Goal: Task Accomplishment & Management: Complete application form

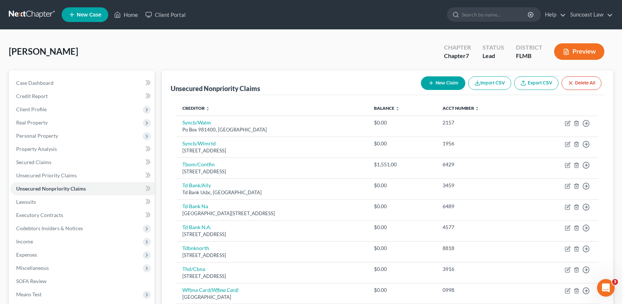
click at [450, 83] on button "New Claim" at bounding box center [443, 83] width 44 height 14
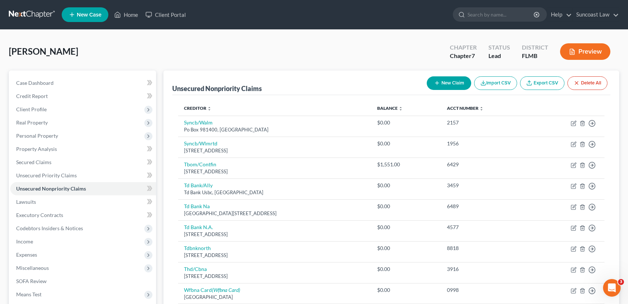
select select "0"
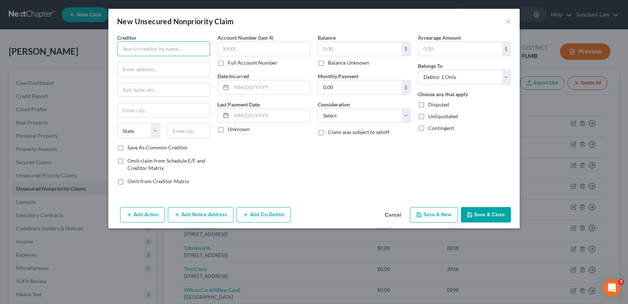
click at [191, 53] on input "text" at bounding box center [163, 48] width 93 height 15
type input "p"
click at [197, 51] on input "Parrish Medical" at bounding box center [163, 48] width 93 height 15
type input "[PERSON_NAME][GEOGRAPHIC_DATA]"
type input "PO Box 1025"
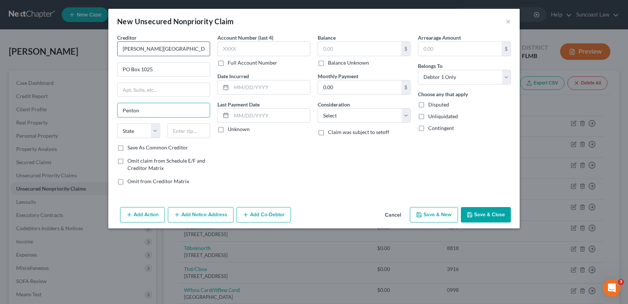
type input "Penton"
select select "23"
type input "48430"
type input "Fenton"
click at [273, 44] on input "text" at bounding box center [263, 48] width 93 height 15
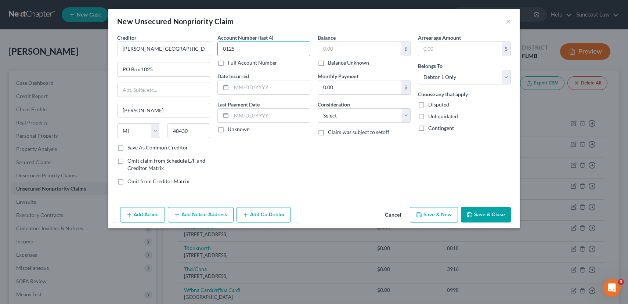
type input "0125"
type input "03/23/2025"
click at [339, 47] on input "text" at bounding box center [359, 49] width 83 height 14
type input "195.00"
click at [374, 119] on select "Select Cable / Satellite Services Collection Agency Credit Card Debt Debt Couns…" at bounding box center [364, 115] width 93 height 15
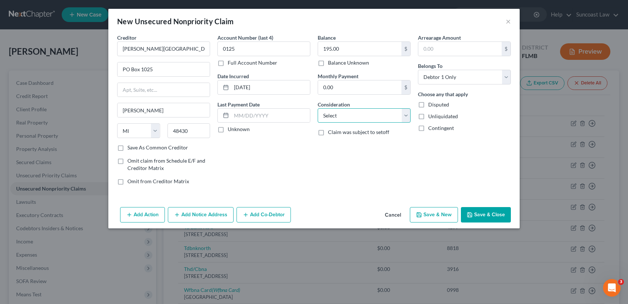
select select "9"
click at [318, 108] on select "Select Cable / Satellite Services Collection Agency Credit Card Debt Debt Couns…" at bounding box center [364, 115] width 93 height 15
click at [488, 214] on button "Save & Close" at bounding box center [486, 214] width 50 height 15
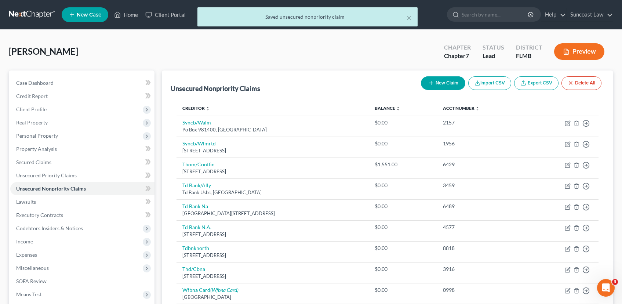
click at [445, 85] on button "New Claim" at bounding box center [443, 83] width 44 height 14
select select "0"
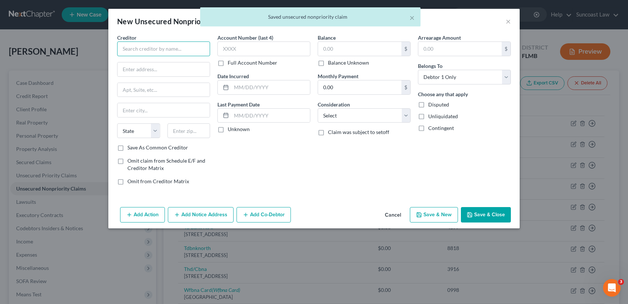
click at [153, 51] on input "text" at bounding box center [163, 48] width 93 height 15
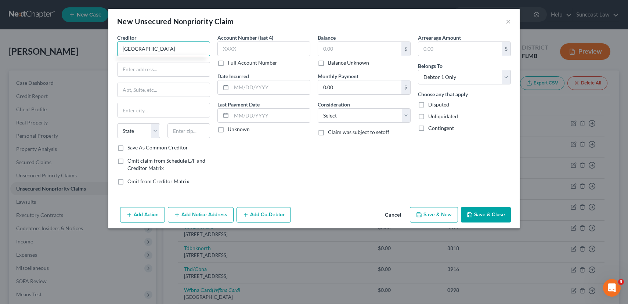
type input "[GEOGRAPHIC_DATA]"
type input "PO Box 419730"
type input "Boston"
select select "22"
type input "02241"
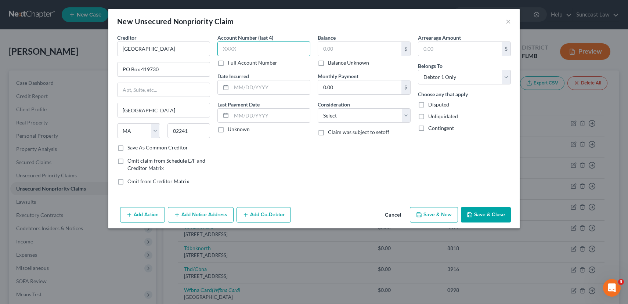
click at [257, 49] on input "text" at bounding box center [263, 48] width 93 height 15
type input "6024"
type input "07/14/2024"
type input "195.00"
select select "9"
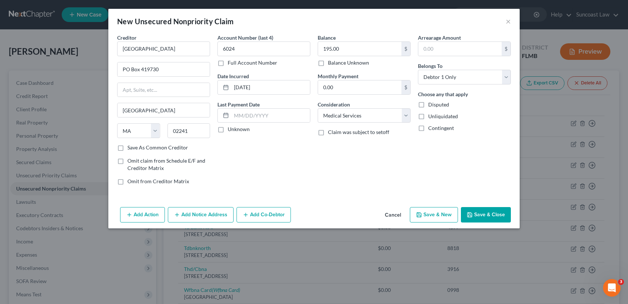
click at [437, 220] on button "Save & New" at bounding box center [434, 214] width 48 height 15
select select "0"
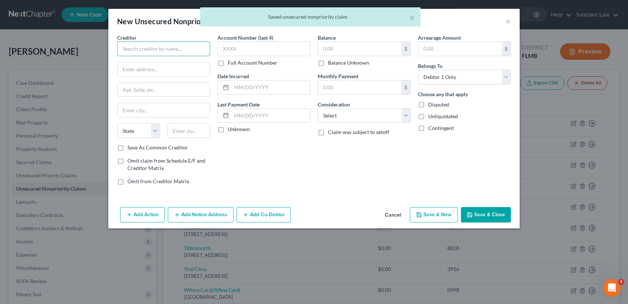
click at [137, 48] on input "text" at bounding box center [163, 48] width 93 height 15
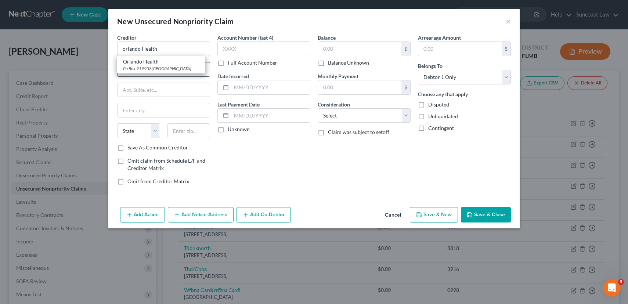
click at [146, 63] on div "Orlando Health" at bounding box center [161, 61] width 76 height 7
type input "Orlando Health"
type input "Po Box 919936"
type input "Orlando"
select select "9"
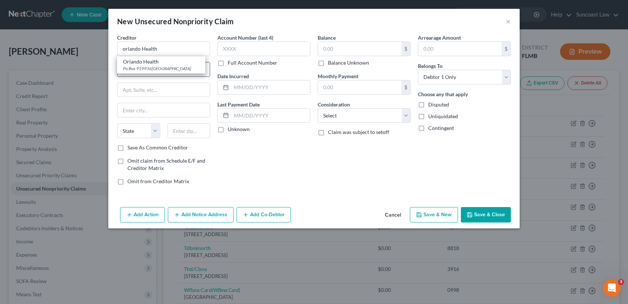
type input "32891"
click at [261, 46] on input "text" at bounding box center [263, 48] width 93 height 15
type input "5791"
type input "02/15/2025"
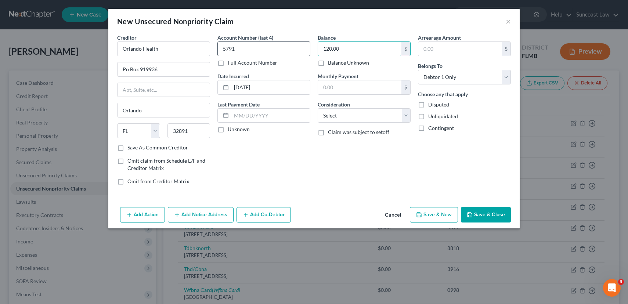
type input "120.00"
select select "9"
click at [489, 217] on button "Save & Close" at bounding box center [486, 214] width 50 height 15
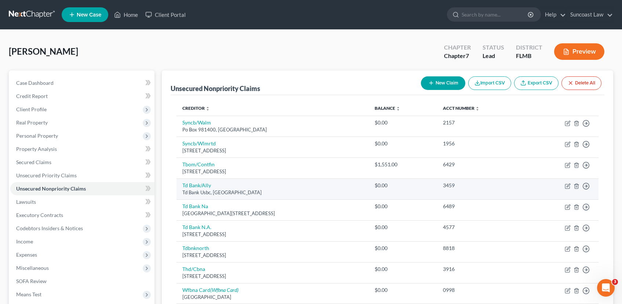
scroll to position [188, 0]
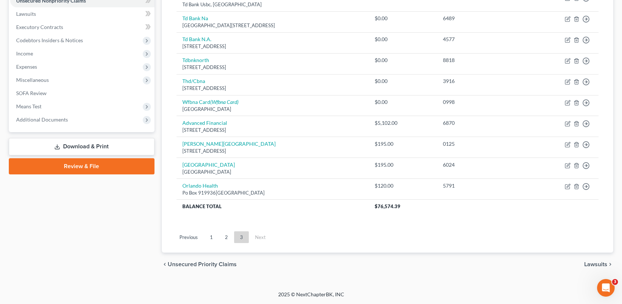
click at [592, 263] on span "Lawsuits" at bounding box center [595, 264] width 23 height 6
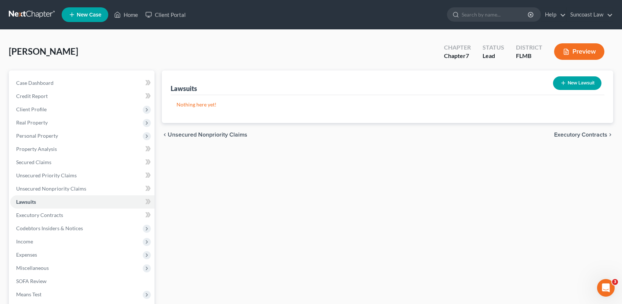
click at [580, 134] on span "Executory Contracts" at bounding box center [580, 135] width 53 height 6
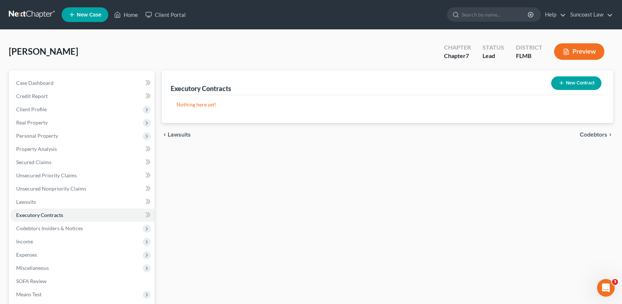
click at [587, 134] on span "Codebtors" at bounding box center [594, 135] width 28 height 6
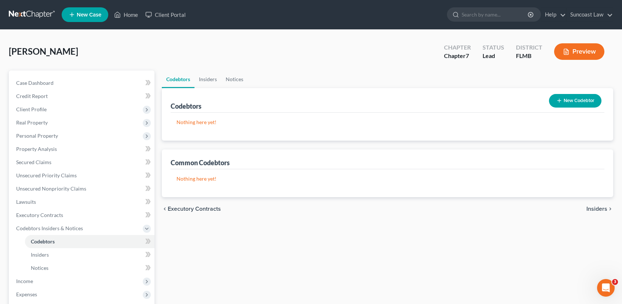
click at [596, 210] on span "Insiders" at bounding box center [597, 209] width 21 height 6
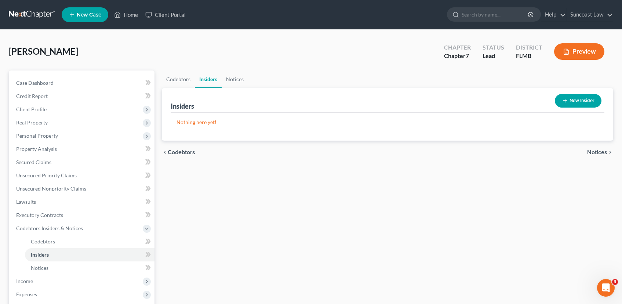
click at [598, 151] on span "Notices" at bounding box center [597, 152] width 20 height 6
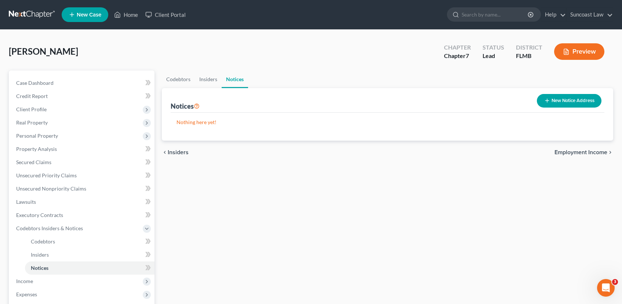
click at [598, 149] on span "Employment Income" at bounding box center [581, 152] width 53 height 6
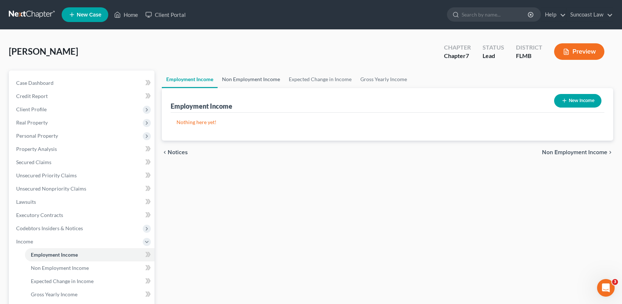
click at [255, 80] on link "Non Employment Income" at bounding box center [251, 79] width 67 height 18
click at [255, 79] on link "Non Employment Income" at bounding box center [251, 79] width 67 height 18
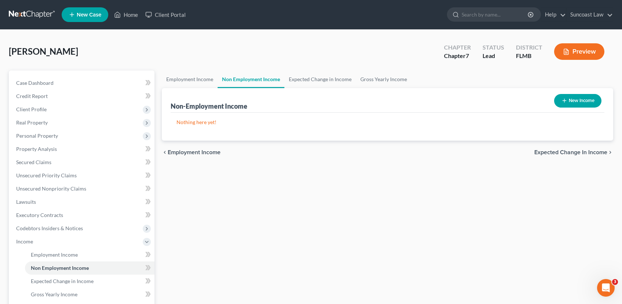
click at [581, 103] on button "New Income" at bounding box center [577, 101] width 47 height 14
select select "0"
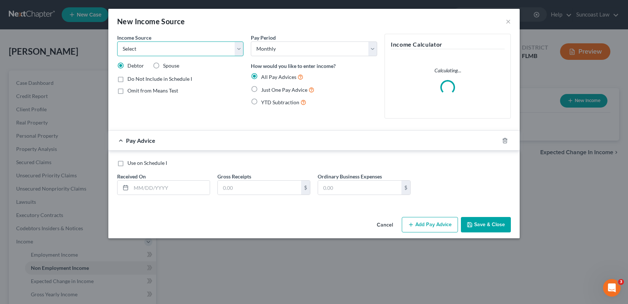
click at [193, 44] on select "Select Unemployment Disability (from employer) Pension Retirement Social Securi…" at bounding box center [180, 48] width 126 height 15
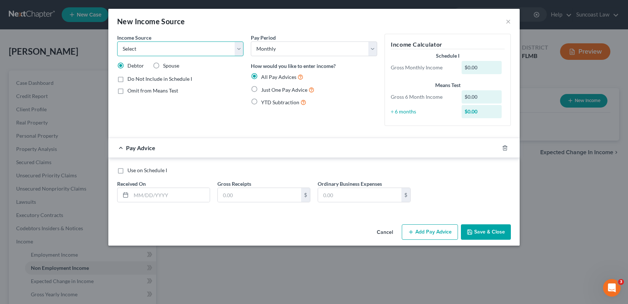
select select "4"
click at [117, 41] on select "Select Unemployment Disability (from employer) Pension Retirement Social Securi…" at bounding box center [180, 48] width 126 height 15
click at [261, 89] on label "Just One Pay Advice" at bounding box center [287, 90] width 53 height 8
click at [264, 89] on input "Just One Pay Advice" at bounding box center [266, 88] width 5 height 5
radio input "true"
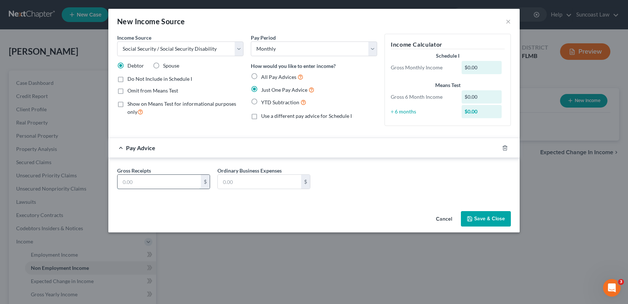
click at [134, 182] on input "text" at bounding box center [158, 182] width 83 height 14
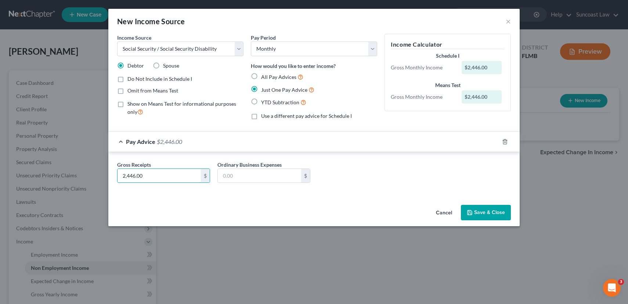
type input "2,446.00"
click at [491, 214] on button "Save & Close" at bounding box center [486, 212] width 50 height 15
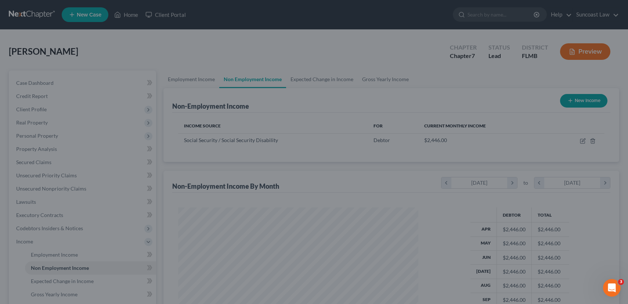
scroll to position [366980, 366857]
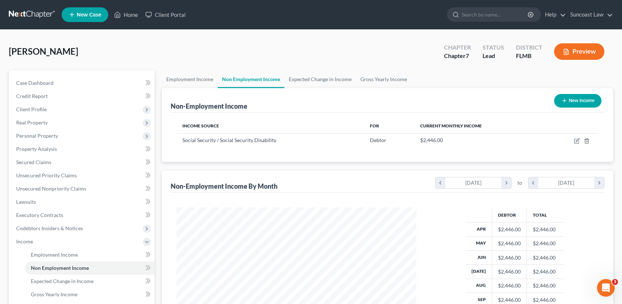
click at [576, 104] on button "New Income" at bounding box center [577, 101] width 47 height 14
select select "0"
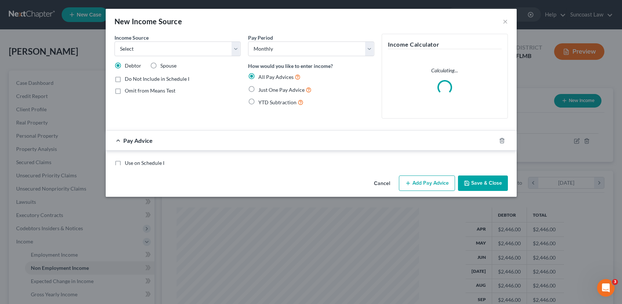
scroll to position [132, 257]
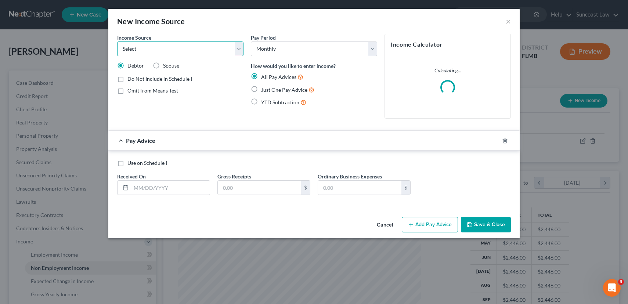
click at [169, 46] on select "Select Unemployment Disability (from employer) Pension Retirement Social Securi…" at bounding box center [180, 48] width 126 height 15
select select "2"
click at [117, 41] on select "Select Unemployment Disability (from employer) Pension Retirement Social Securi…" at bounding box center [180, 48] width 126 height 15
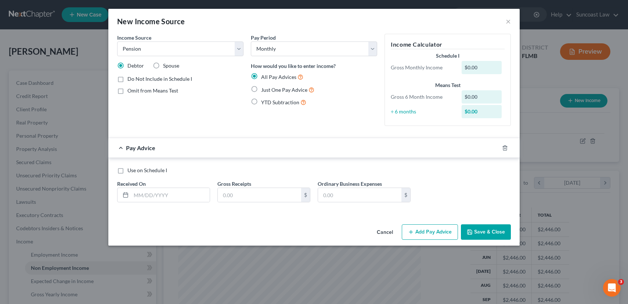
click at [261, 88] on label "Just One Pay Advice" at bounding box center [287, 90] width 53 height 8
click at [264, 88] on input "Just One Pay Advice" at bounding box center [266, 88] width 5 height 5
radio input "true"
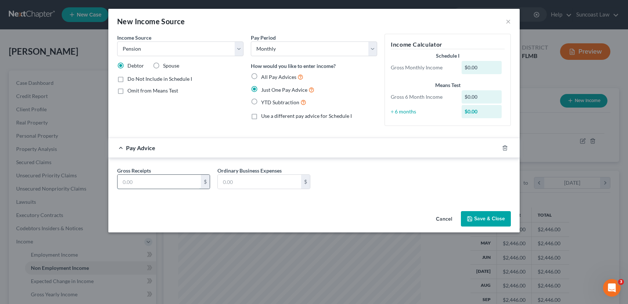
click at [160, 185] on input "text" at bounding box center [158, 182] width 83 height 14
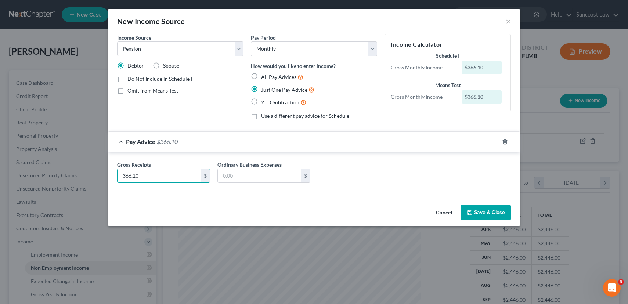
type input "366.10"
click at [493, 213] on button "Save & Close" at bounding box center [486, 212] width 50 height 15
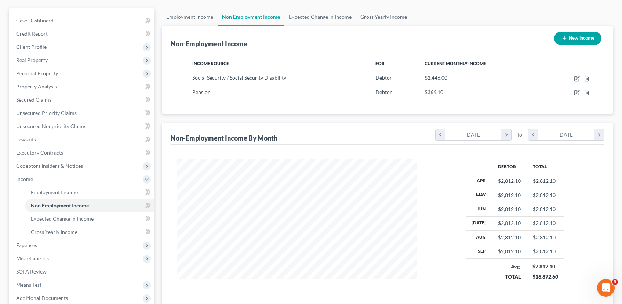
scroll to position [139, 0]
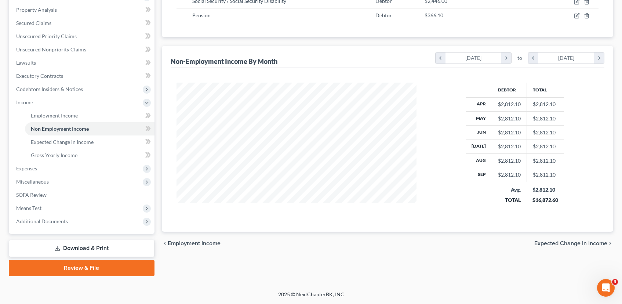
click at [575, 245] on span "Expected Change in Income" at bounding box center [571, 243] width 73 height 6
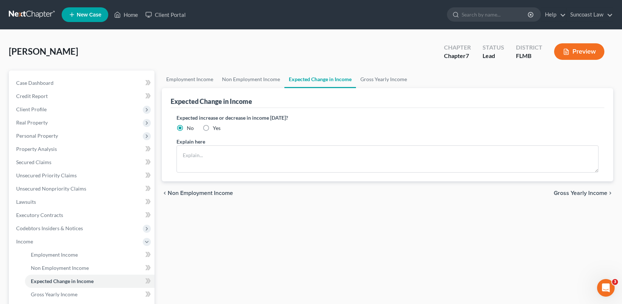
click at [579, 190] on span "Gross Yearly Income" at bounding box center [581, 193] width 54 height 6
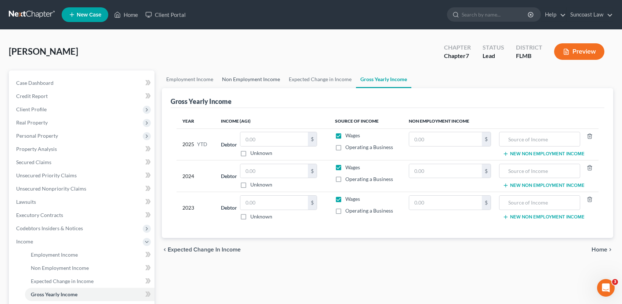
click at [243, 79] on link "Non Employment Income" at bounding box center [251, 79] width 67 height 18
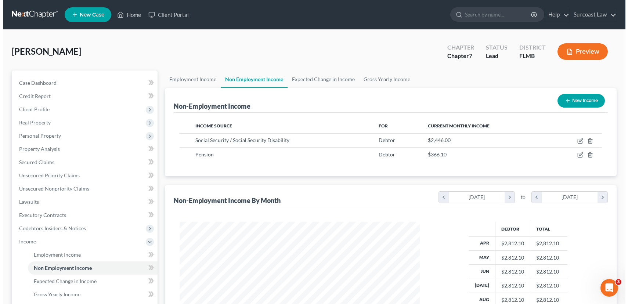
scroll to position [132, 255]
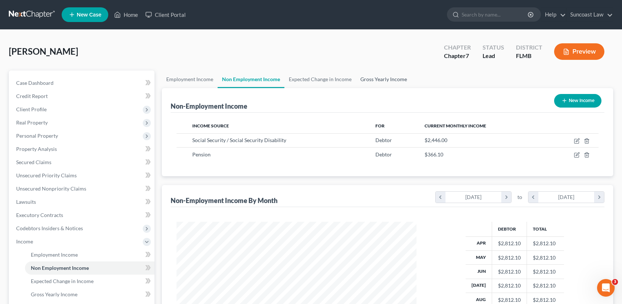
click at [395, 77] on link "Gross Yearly Income" at bounding box center [383, 79] width 55 height 18
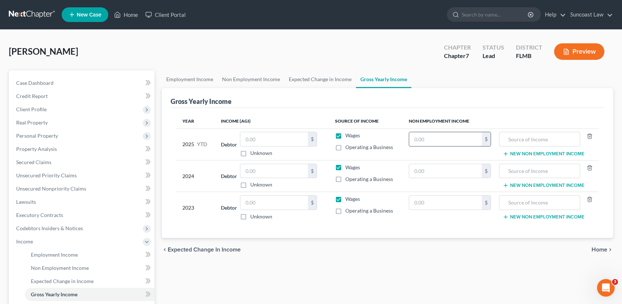
click at [441, 141] on input "text" at bounding box center [445, 139] width 73 height 14
type input "28,121.00"
click at [543, 136] on input "text" at bounding box center [539, 139] width 73 height 14
type input "SS and Pension"
type input "33,745.20"
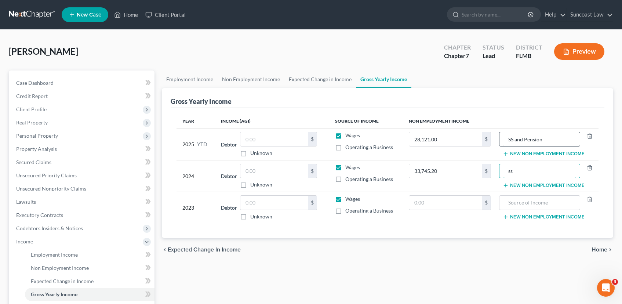
type input "s"
type input "SS and Pension"
type input "33,745.20"
type input "SS and Pension"
click at [600, 247] on span "Home" at bounding box center [600, 250] width 16 height 6
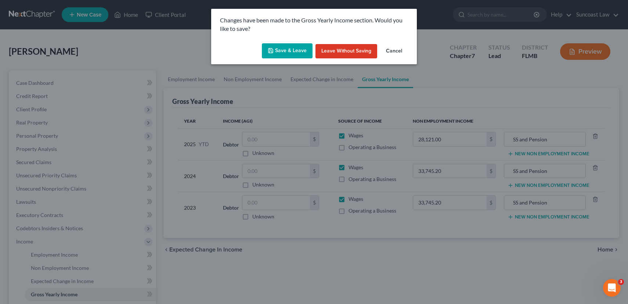
click at [293, 49] on button "Save & Leave" at bounding box center [287, 50] width 51 height 15
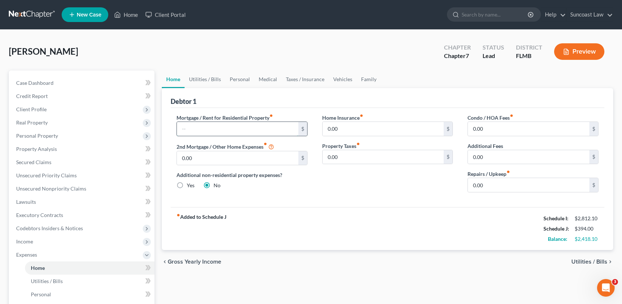
click at [227, 126] on input "text" at bounding box center [238, 129] width 122 height 14
type input "500.00"
click at [592, 262] on span "Utilities / Bills" at bounding box center [590, 262] width 36 height 6
click at [236, 126] on input "text" at bounding box center [238, 129] width 122 height 14
type input "500.00"
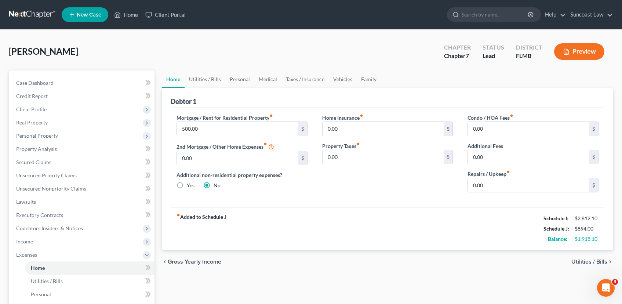
click at [580, 261] on span "Utilities / Bills" at bounding box center [590, 262] width 36 height 6
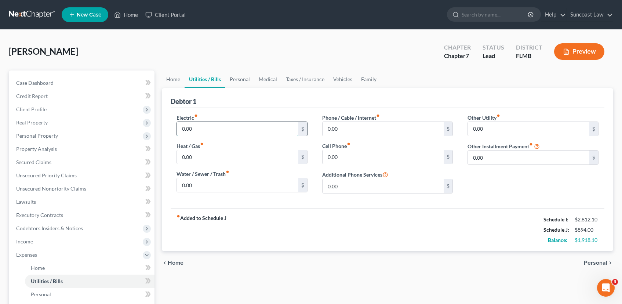
click at [233, 130] on input "0.00" at bounding box center [238, 129] width 122 height 14
click at [603, 261] on span "Personal" at bounding box center [595, 263] width 23 height 6
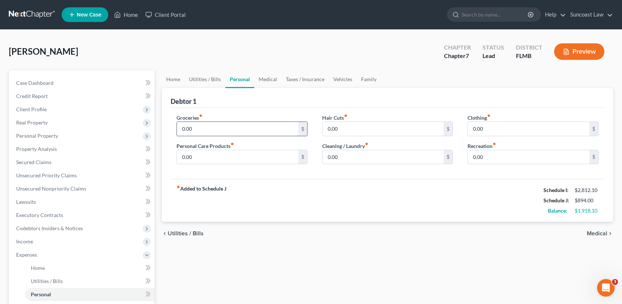
click at [191, 128] on input "0.00" at bounding box center [238, 129] width 122 height 14
type input "400.00"
click at [243, 160] on input "0.00" at bounding box center [238, 157] width 122 height 14
type input "50.00"
click at [525, 158] on input "0.00" at bounding box center [529, 157] width 122 height 14
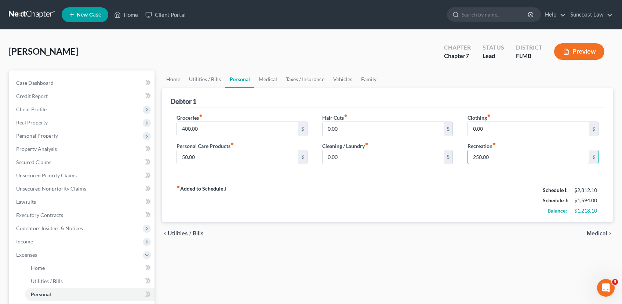
type input "250.00"
click at [599, 233] on span "Medical" at bounding box center [597, 234] width 21 height 6
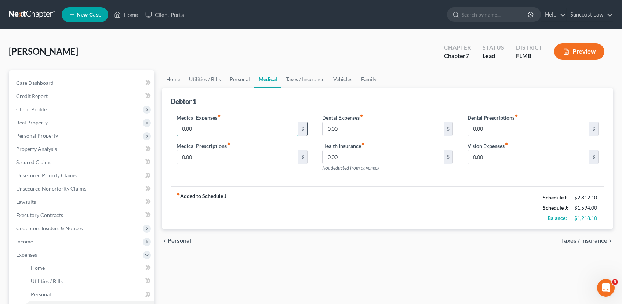
click at [203, 132] on input "0.00" at bounding box center [238, 129] width 122 height 14
type input "50.00"
click at [582, 240] on span "Taxes / Insurance" at bounding box center [584, 241] width 46 height 6
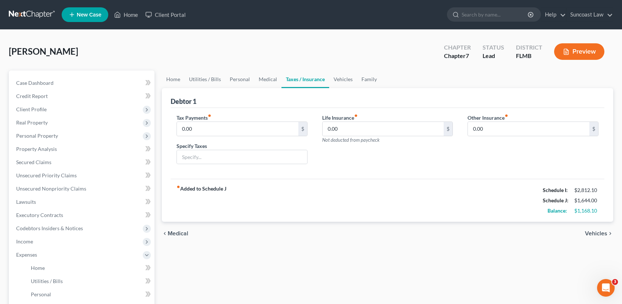
click at [582, 240] on div "chevron_left Medical Vehicles chevron_right" at bounding box center [388, 233] width 452 height 23
click at [596, 233] on span "Vehicles" at bounding box center [596, 234] width 22 height 6
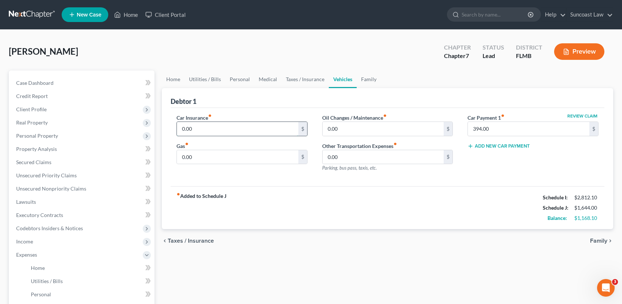
click at [261, 131] on input "0.00" at bounding box center [238, 129] width 122 height 14
type input "177.00"
click at [274, 163] on input "0.00" at bounding box center [238, 157] width 122 height 14
type input "100.00"
click at [354, 127] on input "0.00" at bounding box center [384, 129] width 122 height 14
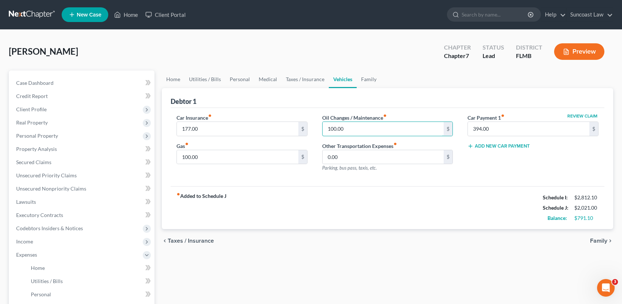
type input "100.00"
click at [597, 241] on span "Family" at bounding box center [598, 241] width 17 height 6
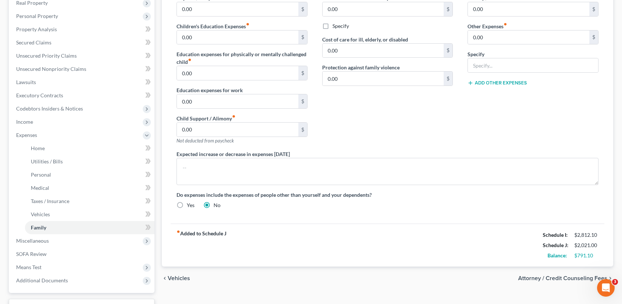
scroll to position [179, 0]
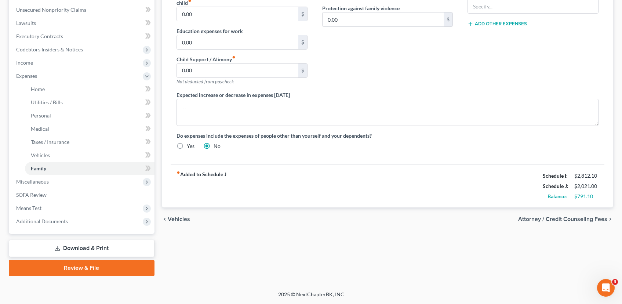
click at [176, 216] on span "Vehicles" at bounding box center [179, 219] width 22 height 6
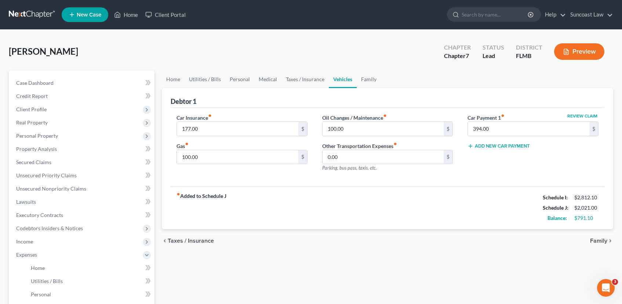
click at [205, 241] on span "Taxes / Insurance" at bounding box center [191, 241] width 46 height 6
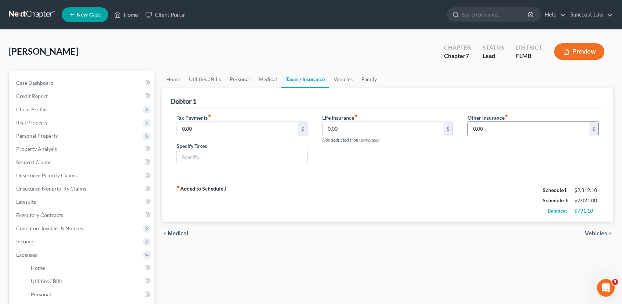
click at [509, 130] on input "0.00" at bounding box center [529, 129] width 122 height 14
type input "24.00"
click at [510, 153] on input "text" at bounding box center [533, 149] width 130 height 14
type input "[MEDICAL_DATA] insaurance"
click at [180, 234] on span "Medical" at bounding box center [178, 234] width 21 height 6
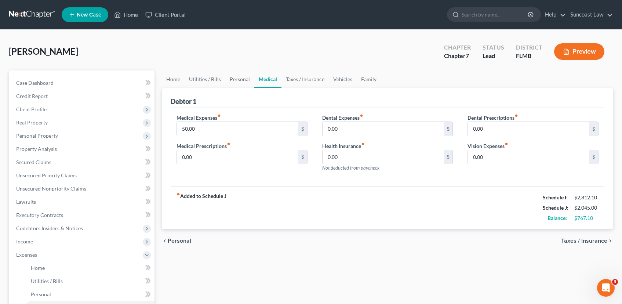
click at [178, 240] on span "Personal" at bounding box center [179, 241] width 23 height 6
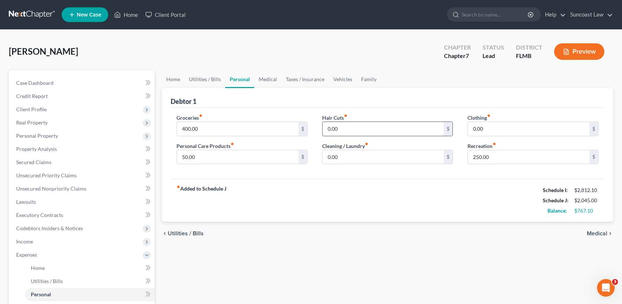
click at [351, 125] on input "0.00" at bounding box center [384, 129] width 122 height 14
type input "100.00"
click at [341, 156] on input "0.00" at bounding box center [384, 157] width 122 height 14
type input "100.00"
click at [534, 131] on input "0.00" at bounding box center [529, 129] width 122 height 14
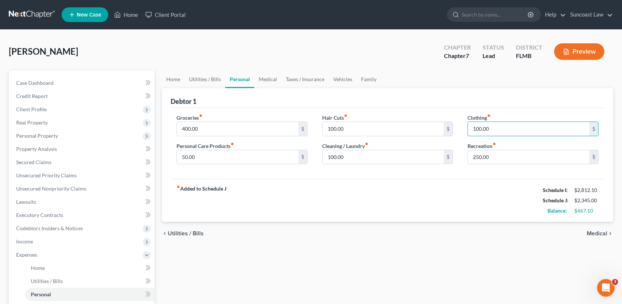
type input "100.00"
click at [180, 235] on span "Utilities / Bills" at bounding box center [186, 234] width 36 height 6
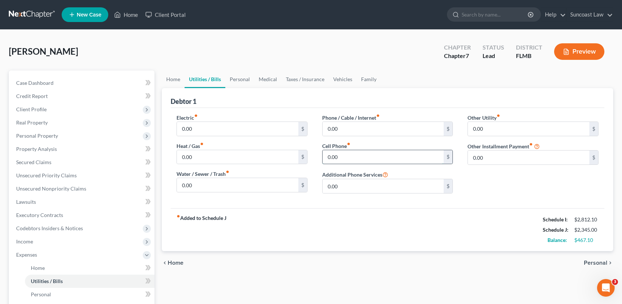
click at [370, 162] on input "0.00" at bounding box center [384, 157] width 122 height 14
type input "75.00"
click at [600, 262] on span "Personal" at bounding box center [595, 263] width 23 height 6
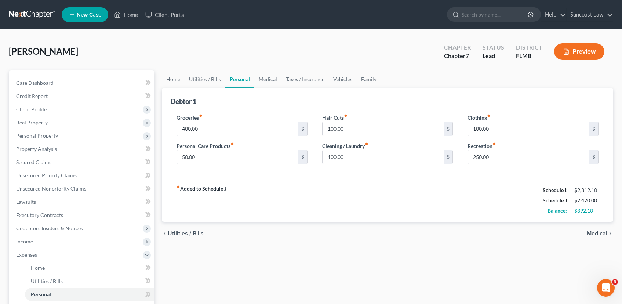
click at [600, 232] on span "Medical" at bounding box center [597, 234] width 21 height 6
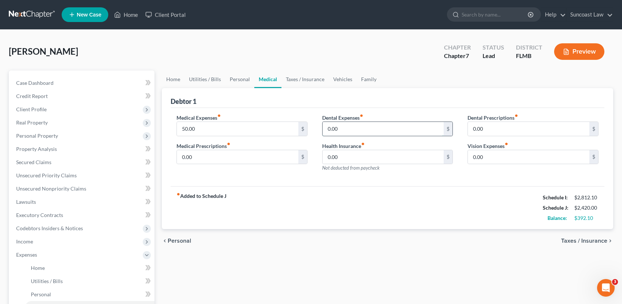
click at [357, 130] on input "0.00" at bounding box center [384, 129] width 122 height 14
type input "50.00"
click at [584, 243] on span "Taxes / Insurance" at bounding box center [584, 241] width 46 height 6
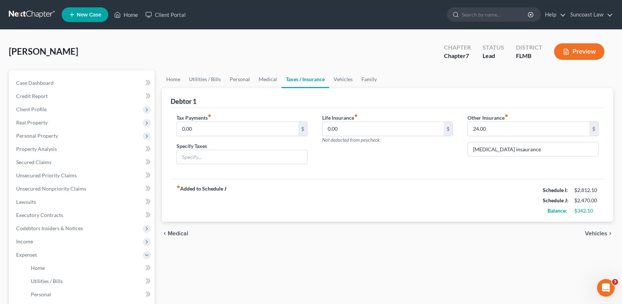
click at [585, 242] on div "chevron_left Medical Vehicles chevron_right" at bounding box center [388, 233] width 452 height 23
click at [593, 235] on span "Vehicles" at bounding box center [596, 234] width 22 height 6
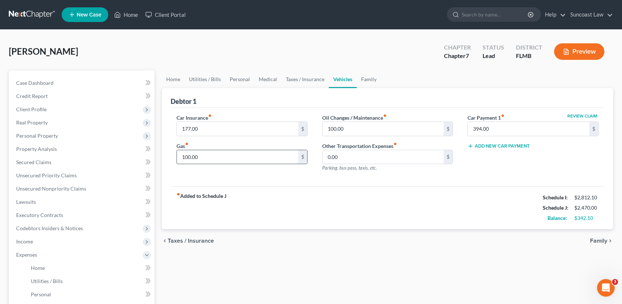
click at [211, 154] on input "100.00" at bounding box center [238, 157] width 122 height 14
type input "200.00"
click at [602, 238] on span "Family" at bounding box center [598, 241] width 17 height 6
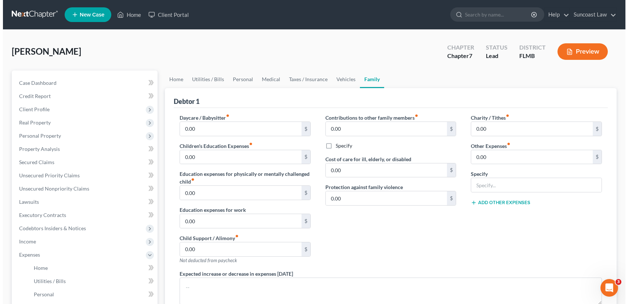
scroll to position [179, 0]
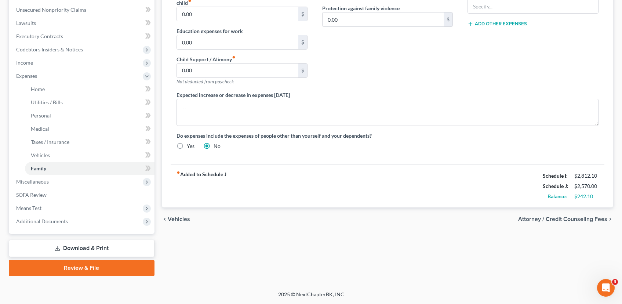
click at [589, 218] on span "Attorney / Credit Counseling Fees" at bounding box center [562, 219] width 89 height 6
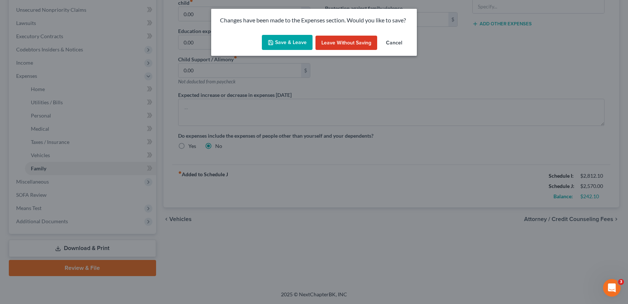
click at [289, 40] on button "Save & Leave" at bounding box center [287, 42] width 51 height 15
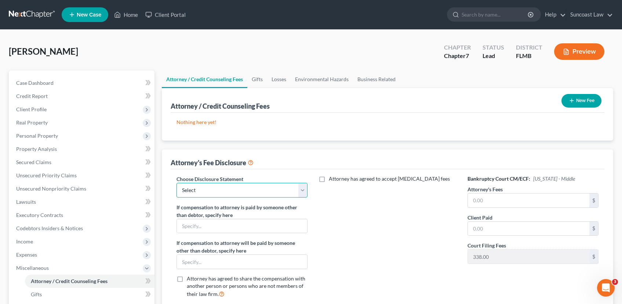
click at [235, 193] on select "Select Attorney" at bounding box center [242, 190] width 131 height 15
select select "0"
click at [177, 183] on select "Select Attorney" at bounding box center [242, 190] width 131 height 15
click at [572, 102] on icon "button" at bounding box center [572, 101] width 6 height 6
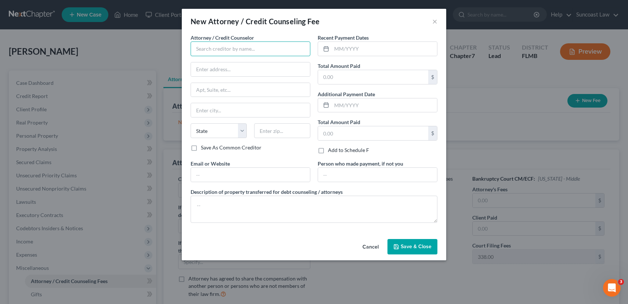
click at [233, 49] on input "text" at bounding box center [251, 48] width 120 height 15
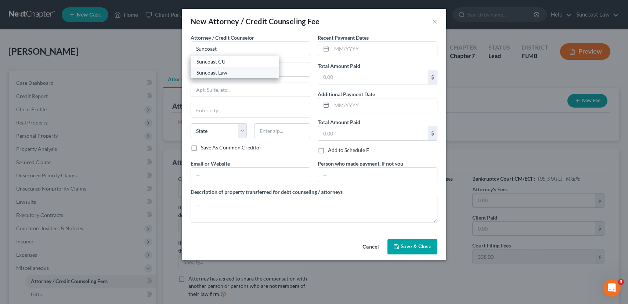
click at [230, 70] on div "Suncoast Law" at bounding box center [234, 72] width 76 height 7
type input "Suncoast Law"
type input "[STREET_ADDRESS]"
type input "Suite 270"
type input "[GEOGRAPHIC_DATA]"
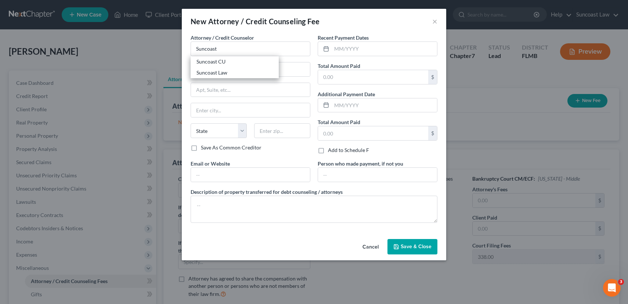
select select "9"
type input "32789"
click at [374, 49] on input "text" at bounding box center [384, 49] width 105 height 14
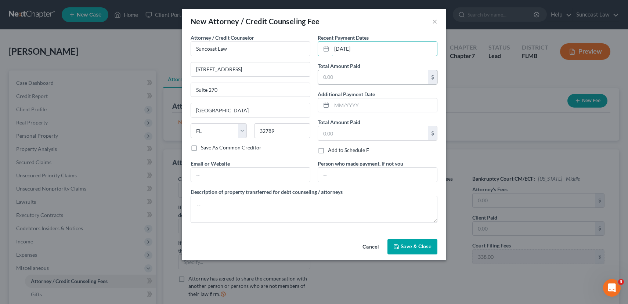
type input "[DATE]"
type input "1,750.00"
click at [417, 244] on span "Save & Close" at bounding box center [416, 246] width 31 height 6
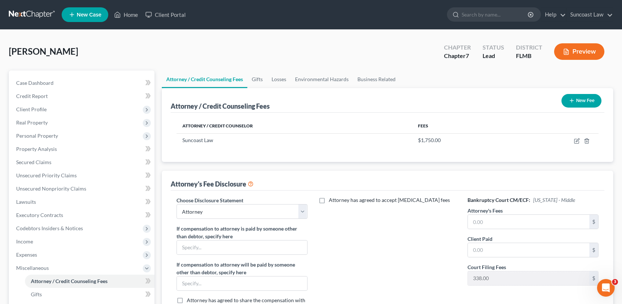
click at [595, 101] on button "New Fee" at bounding box center [582, 101] width 40 height 14
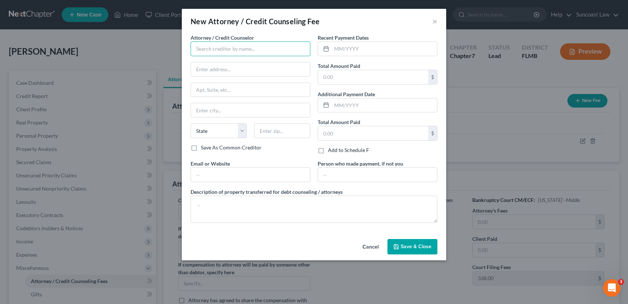
click at [243, 54] on input "text" at bounding box center [251, 48] width 120 height 15
type input "Dollar Wiser"
click at [356, 46] on input "text" at bounding box center [384, 49] width 105 height 14
type input "[DATE]"
type input "25.00"
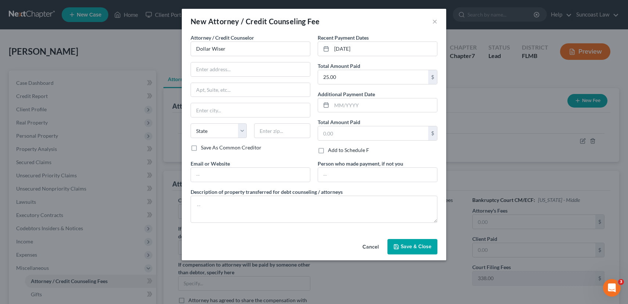
click at [417, 250] on button "Save & Close" at bounding box center [412, 246] width 50 height 15
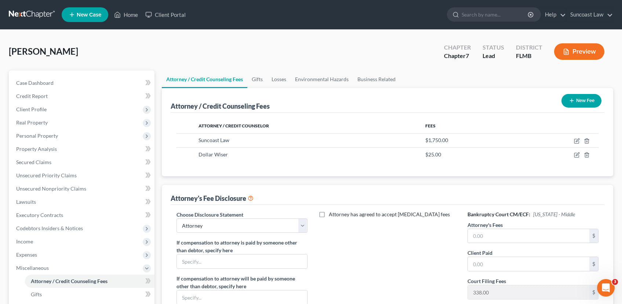
click at [495, 216] on h6 "Bankruptcy Court CM/ECF: [US_STATE] - Middle" at bounding box center [533, 214] width 131 height 7
click at [495, 237] on input "text" at bounding box center [529, 236] width 122 height 14
type input "1,750.00"
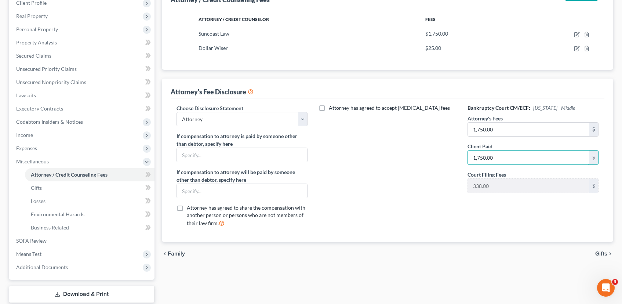
scroll to position [152, 0]
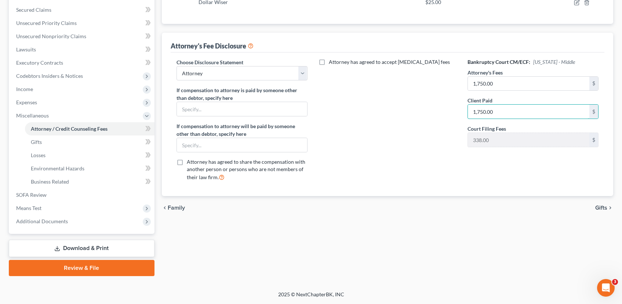
type input "1,750.00"
click at [609, 207] on icon "chevron_right" at bounding box center [611, 208] width 6 height 6
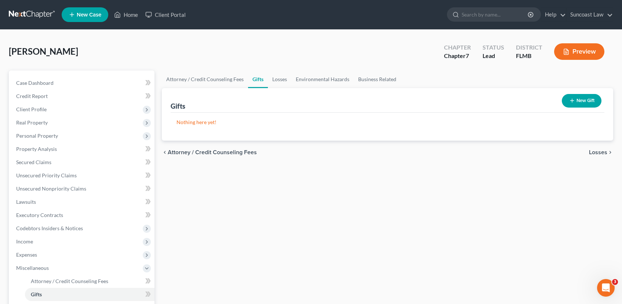
click at [591, 151] on span "Losses" at bounding box center [598, 152] width 18 height 6
click at [590, 150] on span "Environmental Hazards" at bounding box center [577, 152] width 62 height 6
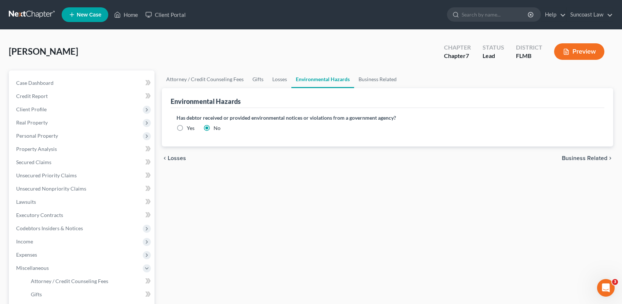
click at [589, 157] on span "Business Related" at bounding box center [585, 158] width 46 height 6
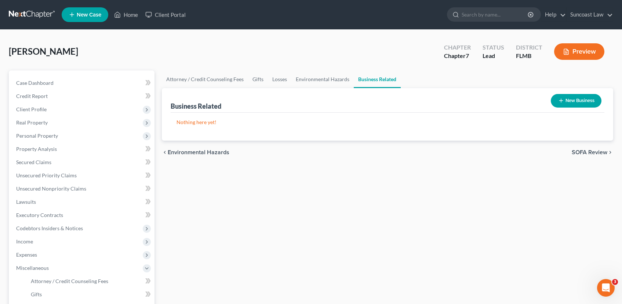
click at [589, 153] on span "SOFA Review" at bounding box center [590, 152] width 36 height 6
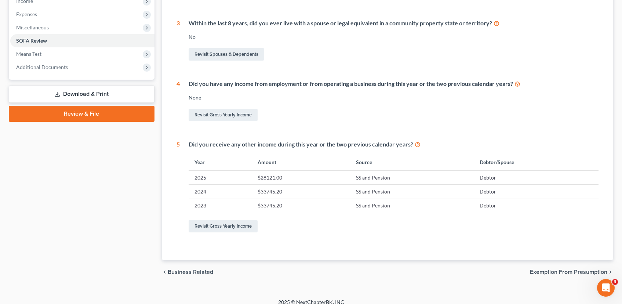
scroll to position [248, 0]
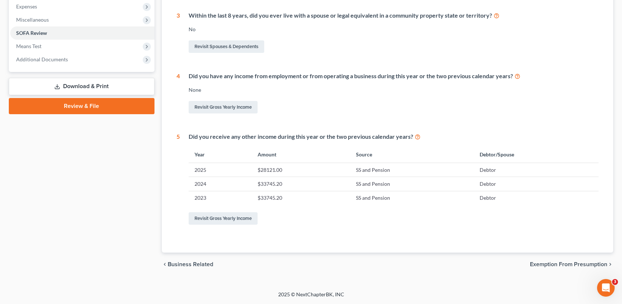
click at [571, 264] on span "Exemption from Presumption" at bounding box center [568, 264] width 77 height 6
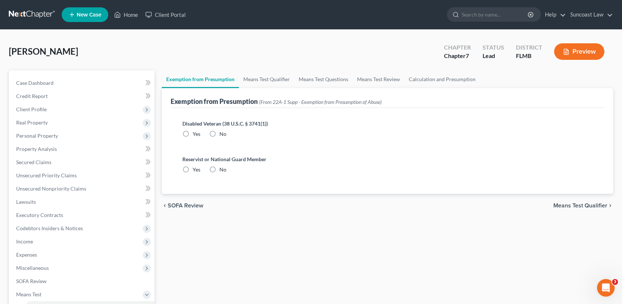
drag, startPoint x: 213, startPoint y: 133, endPoint x: 215, endPoint y: 152, distance: 18.4
click at [220, 133] on label "No" at bounding box center [223, 133] width 7 height 7
click at [222, 133] on input "No" at bounding box center [224, 132] width 5 height 5
radio input "true"
click at [220, 169] on label "No" at bounding box center [223, 169] width 7 height 7
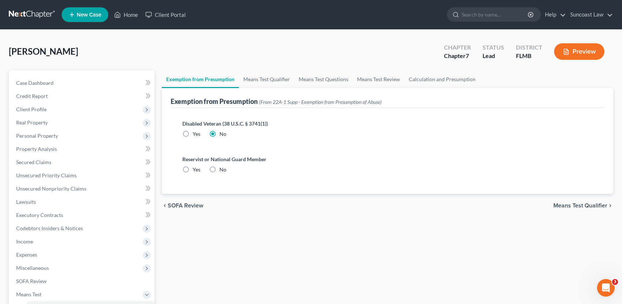
click at [222, 169] on input "No" at bounding box center [224, 168] width 5 height 5
radio input "true"
click at [566, 207] on span "Means Test Qualifier" at bounding box center [581, 206] width 54 height 6
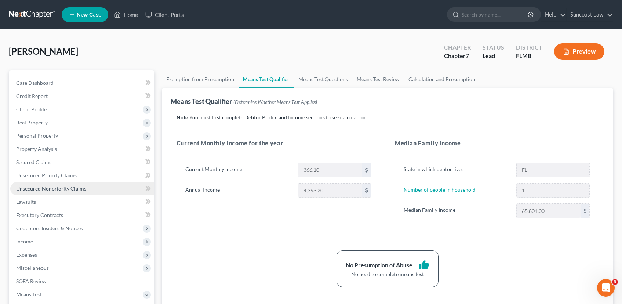
click at [39, 189] on span "Unsecured Nonpriority Claims" at bounding box center [51, 188] width 70 height 6
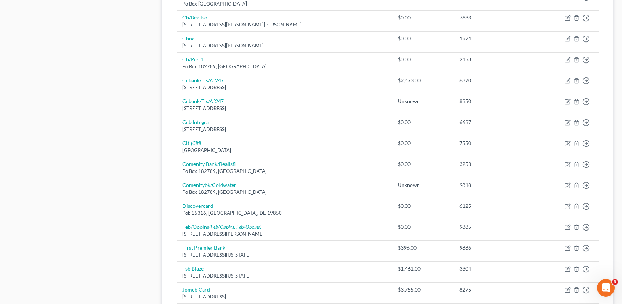
scroll to position [544, 0]
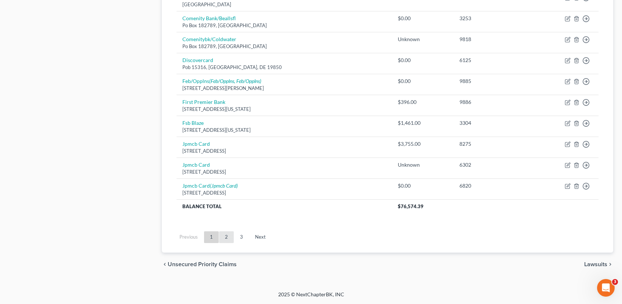
click at [228, 238] on link "2" at bounding box center [226, 237] width 15 height 12
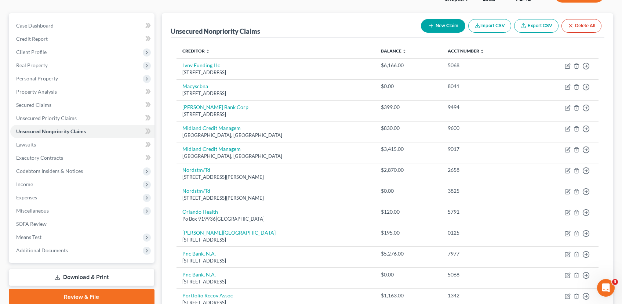
scroll to position [0, 0]
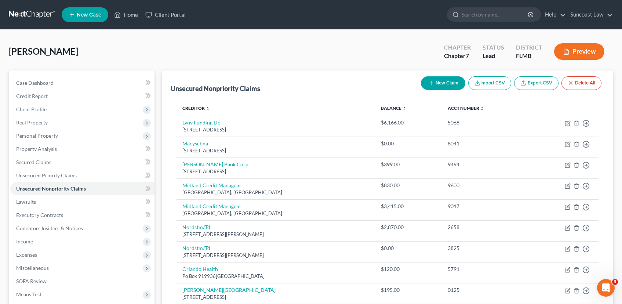
click at [434, 82] on button "New Claim" at bounding box center [443, 83] width 44 height 14
select select "0"
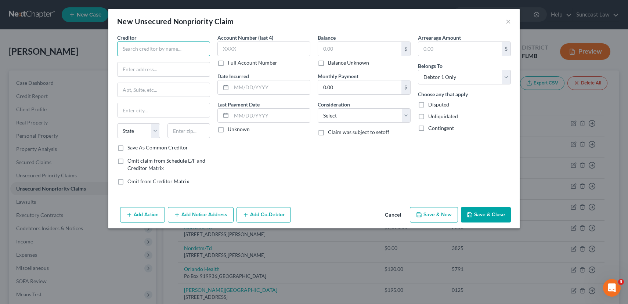
click at [157, 52] on input "text" at bounding box center [163, 48] width 93 height 15
type input "AAA Insurance Agency"
type input "[STREET_ADDRESS]"
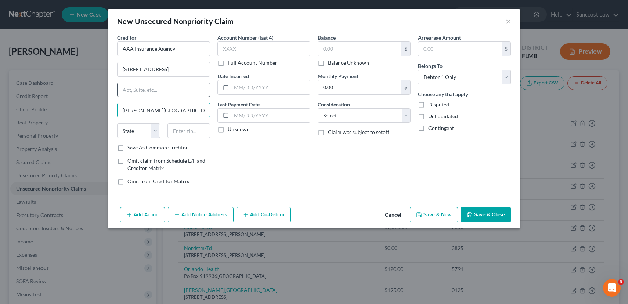
type input "[PERSON_NAME][GEOGRAPHIC_DATA]"
select select "36"
type input "44143"
type input "[GEOGRAPHIC_DATA]"
click at [266, 52] on input "text" at bounding box center [263, 48] width 93 height 15
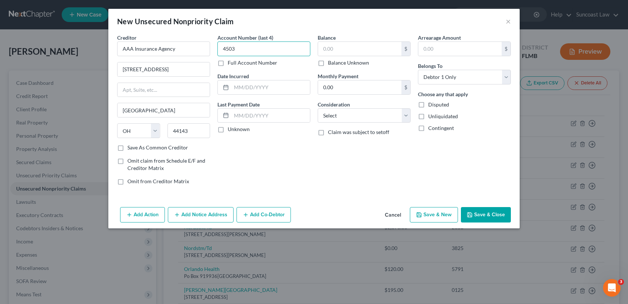
type input "4503"
type input "[DATE]"
type input "174.60"
click at [329, 116] on select "Select Cable / Satellite Services Collection Agency Credit Card Debt Debt Couns…" at bounding box center [364, 115] width 93 height 15
select select "4"
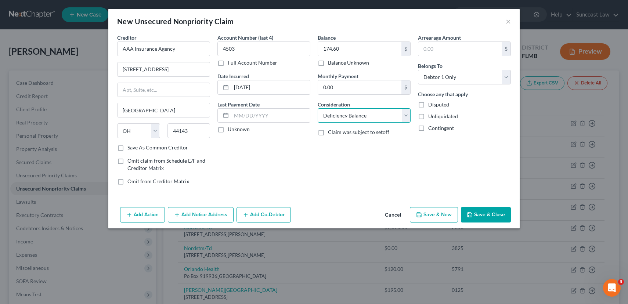
click at [318, 108] on select "Select Cable / Satellite Services Collection Agency Credit Card Debt Debt Couns…" at bounding box center [364, 115] width 93 height 15
click at [483, 215] on button "Save & Close" at bounding box center [486, 214] width 50 height 15
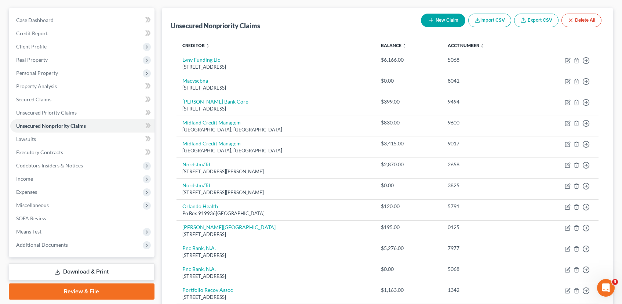
scroll to position [138, 0]
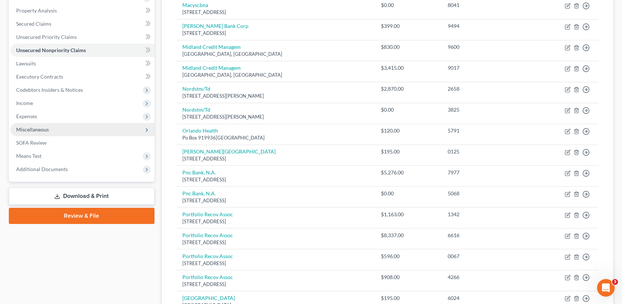
click at [34, 128] on span "Miscellaneous" at bounding box center [32, 129] width 33 height 6
click at [145, 128] on icon at bounding box center [147, 130] width 6 height 6
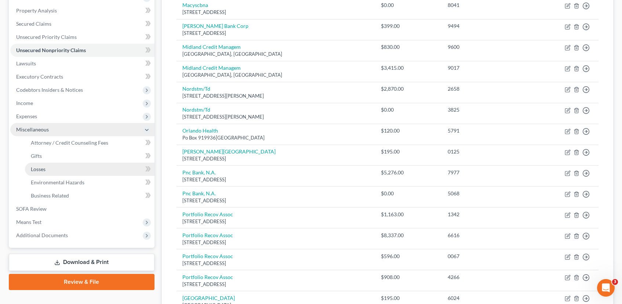
click at [40, 167] on span "Losses" at bounding box center [38, 169] width 15 height 6
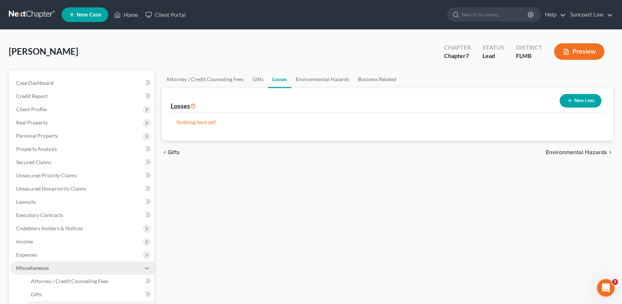
click at [582, 102] on button "New Loss" at bounding box center [581, 101] width 42 height 14
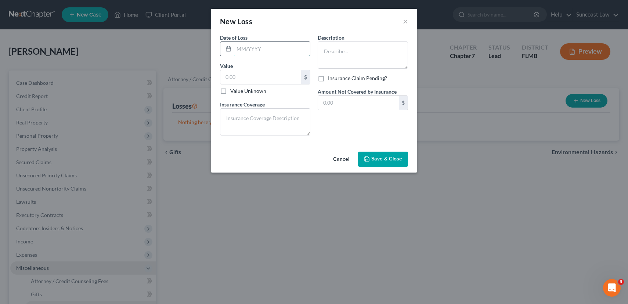
click at [245, 49] on input "text" at bounding box center [272, 49] width 76 height 14
type input "[DATE]"
type input "10,000.00"
click at [365, 49] on textarea at bounding box center [363, 54] width 90 height 27
type textarea "Gambling losses"
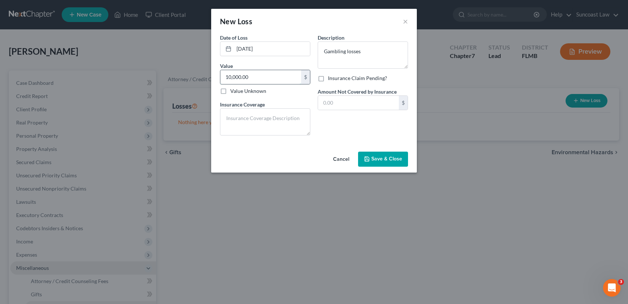
click at [257, 79] on input "10,000.00" at bounding box center [260, 77] width 81 height 14
type input "440.00"
click at [380, 162] on span "Save & Close" at bounding box center [386, 159] width 31 height 6
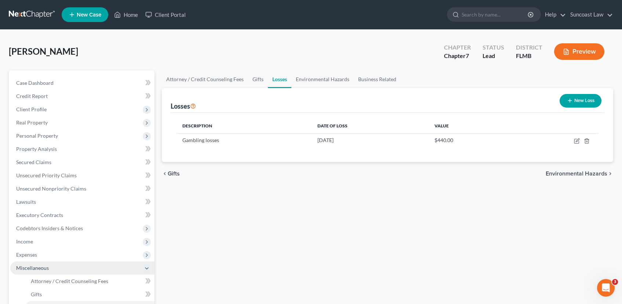
click at [594, 173] on span "Environmental Hazards" at bounding box center [577, 174] width 62 height 6
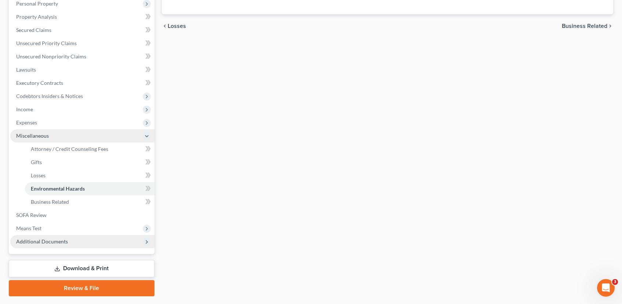
scroll to position [152, 0]
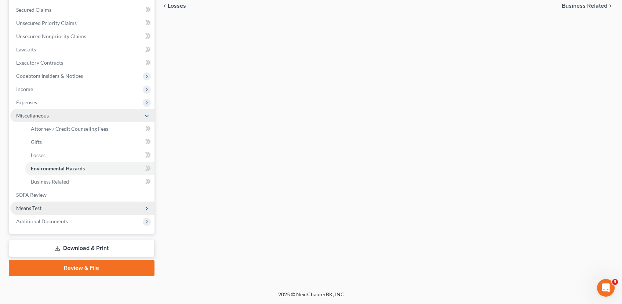
click at [55, 212] on span "Means Test" at bounding box center [82, 208] width 144 height 13
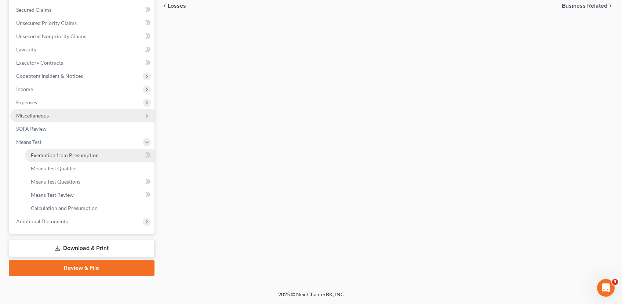
click at [73, 152] on span "Exemption from Presumption" at bounding box center [65, 155] width 68 height 6
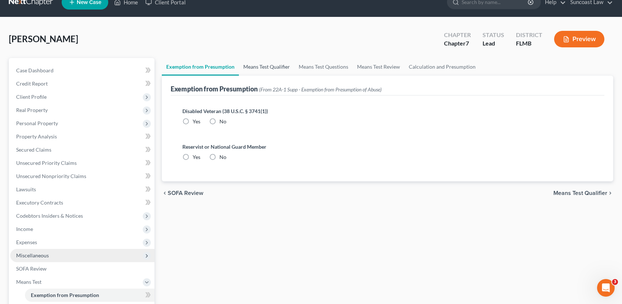
radio input "true"
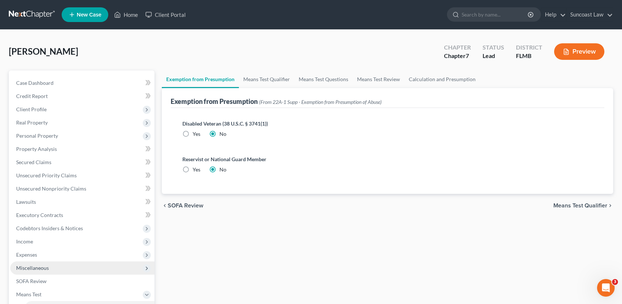
click at [569, 206] on span "Means Test Qualifier" at bounding box center [581, 206] width 54 height 6
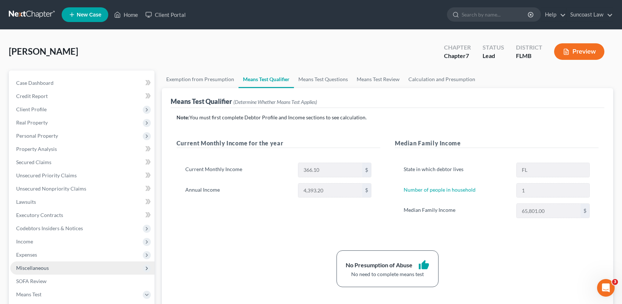
drag, startPoint x: 54, startPoint y: 5, endPoint x: 94, endPoint y: 35, distance: 49.7
click at [54, 6] on nav "Home New Case Client Portal Suncoast Law [EMAIL_ADDRESS][DOMAIN_NAME] My Accoun…" at bounding box center [311, 14] width 622 height 29
